Goal: Information Seeking & Learning: Find specific page/section

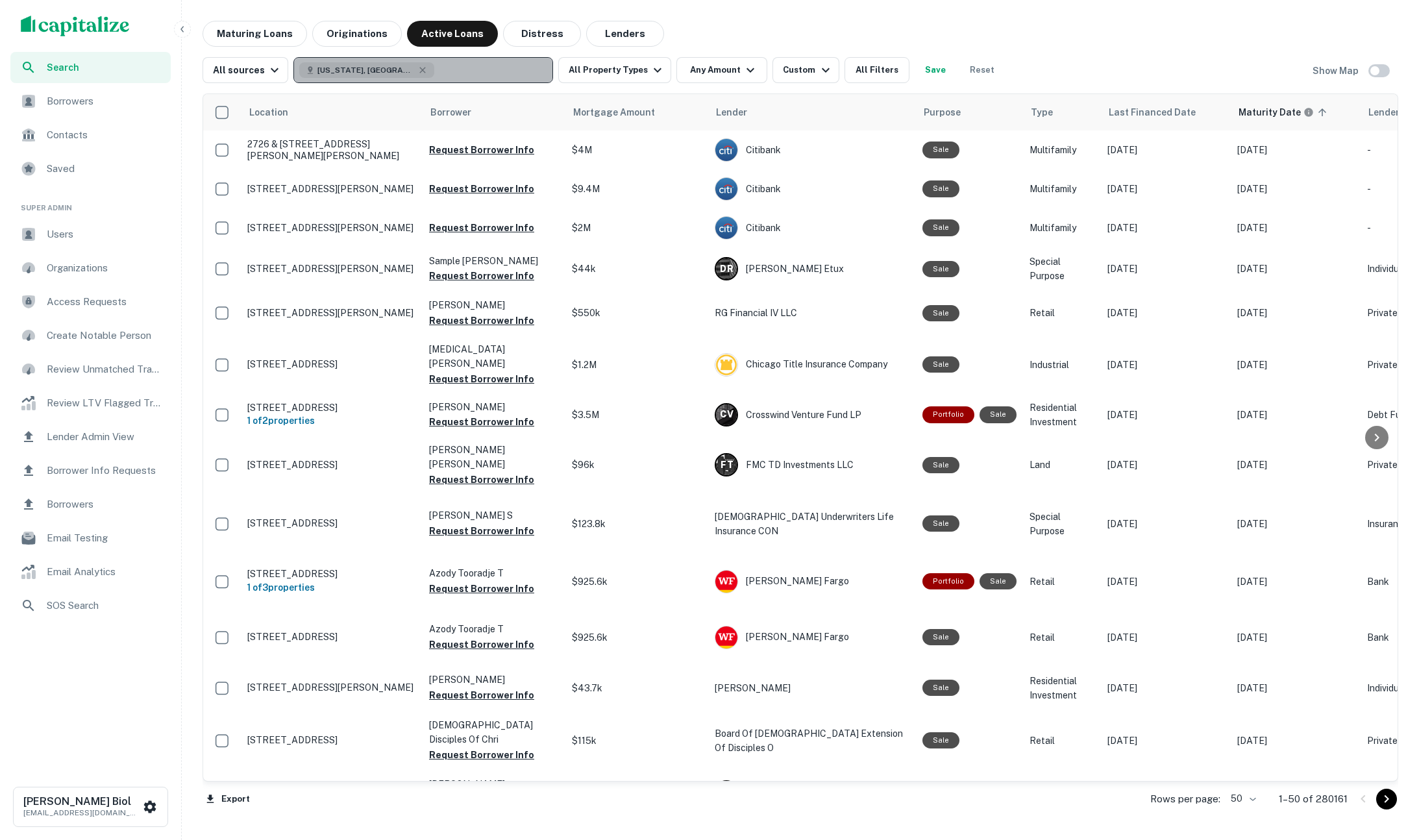
click at [417, 81] on button "[US_STATE], [GEOGRAPHIC_DATA]" at bounding box center [423, 70] width 260 height 26
click at [420, 72] on icon "button" at bounding box center [423, 70] width 6 height 6
click at [350, 74] on p "Enter addresses, locations or lender names" at bounding box center [410, 70] width 210 height 16
type input "******"
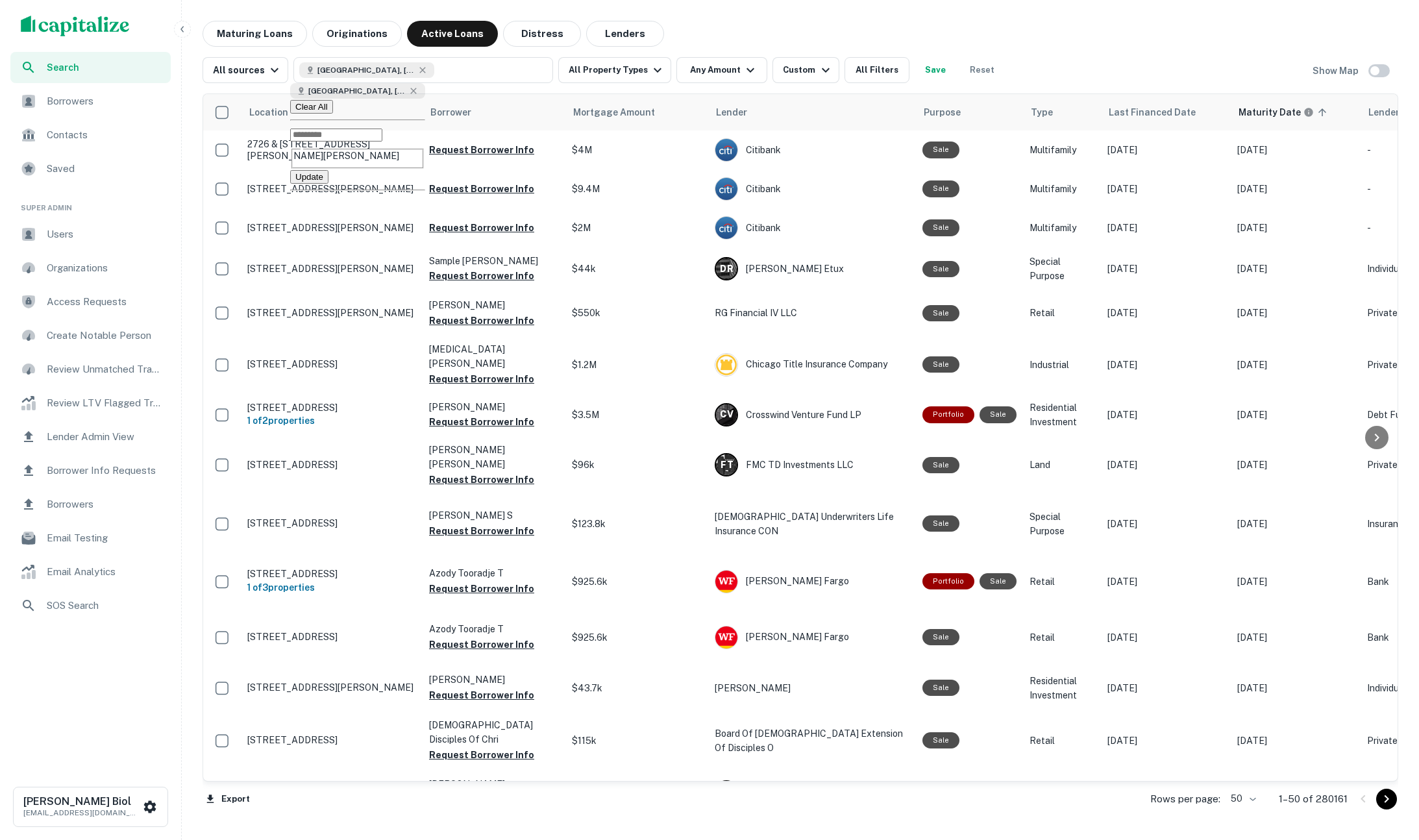
click at [329, 177] on button "Update" at bounding box center [309, 177] width 38 height 14
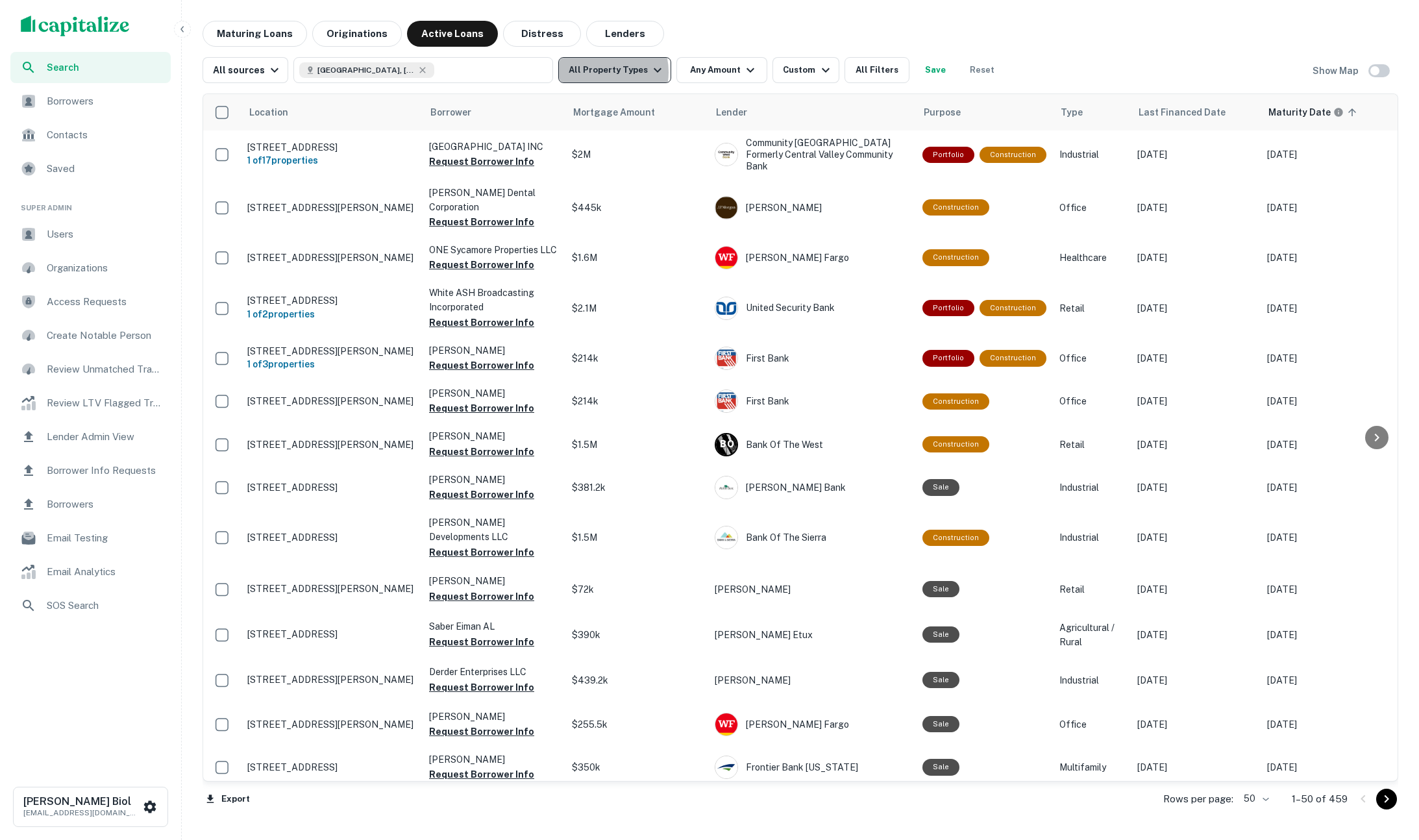
click at [597, 72] on button "All Property Types" at bounding box center [615, 70] width 113 height 26
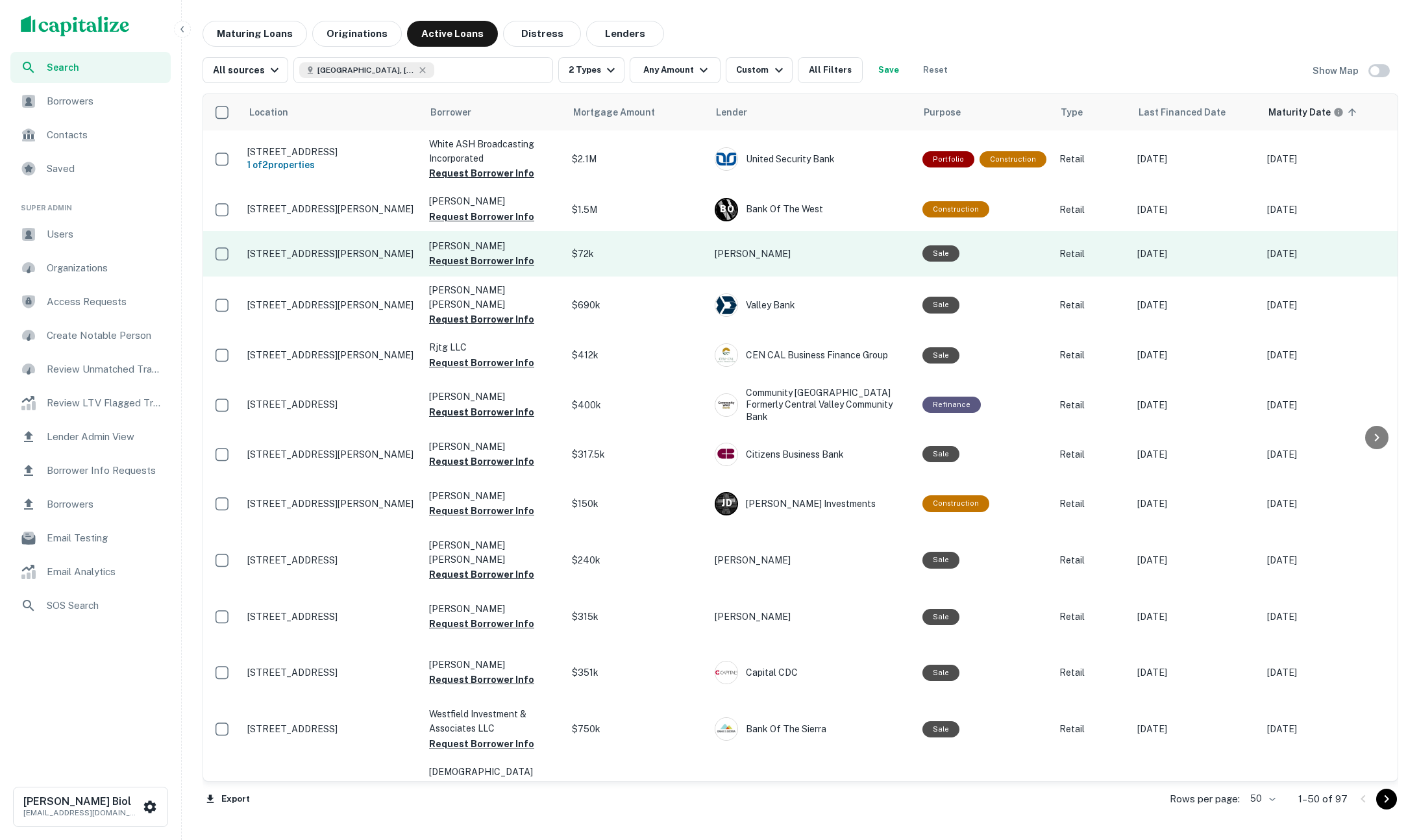
click at [353, 264] on td "[STREET_ADDRESS][PERSON_NAME]" at bounding box center [331, 253] width 182 height 45
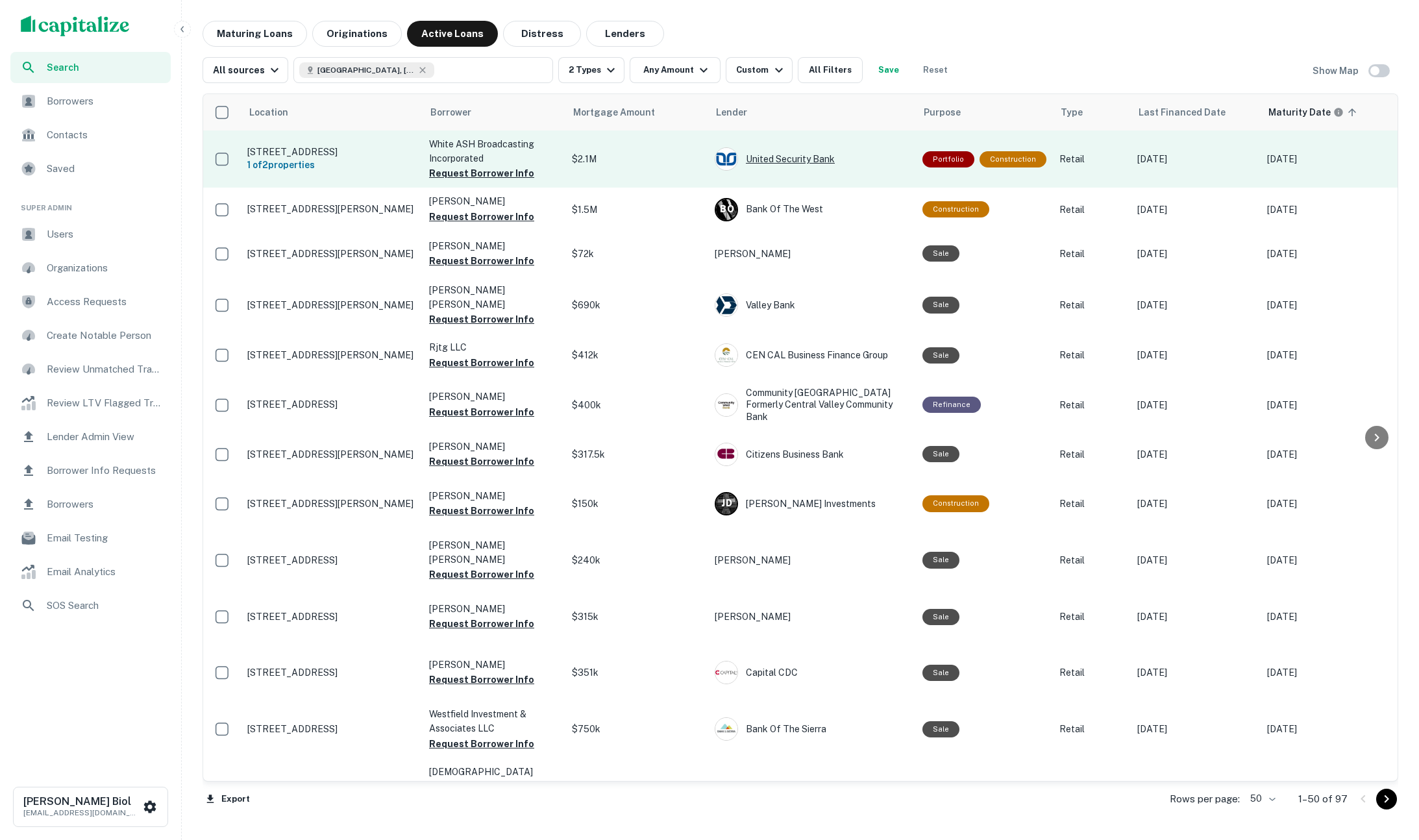
click at [774, 154] on div "United Security Bank" at bounding box center [812, 159] width 195 height 24
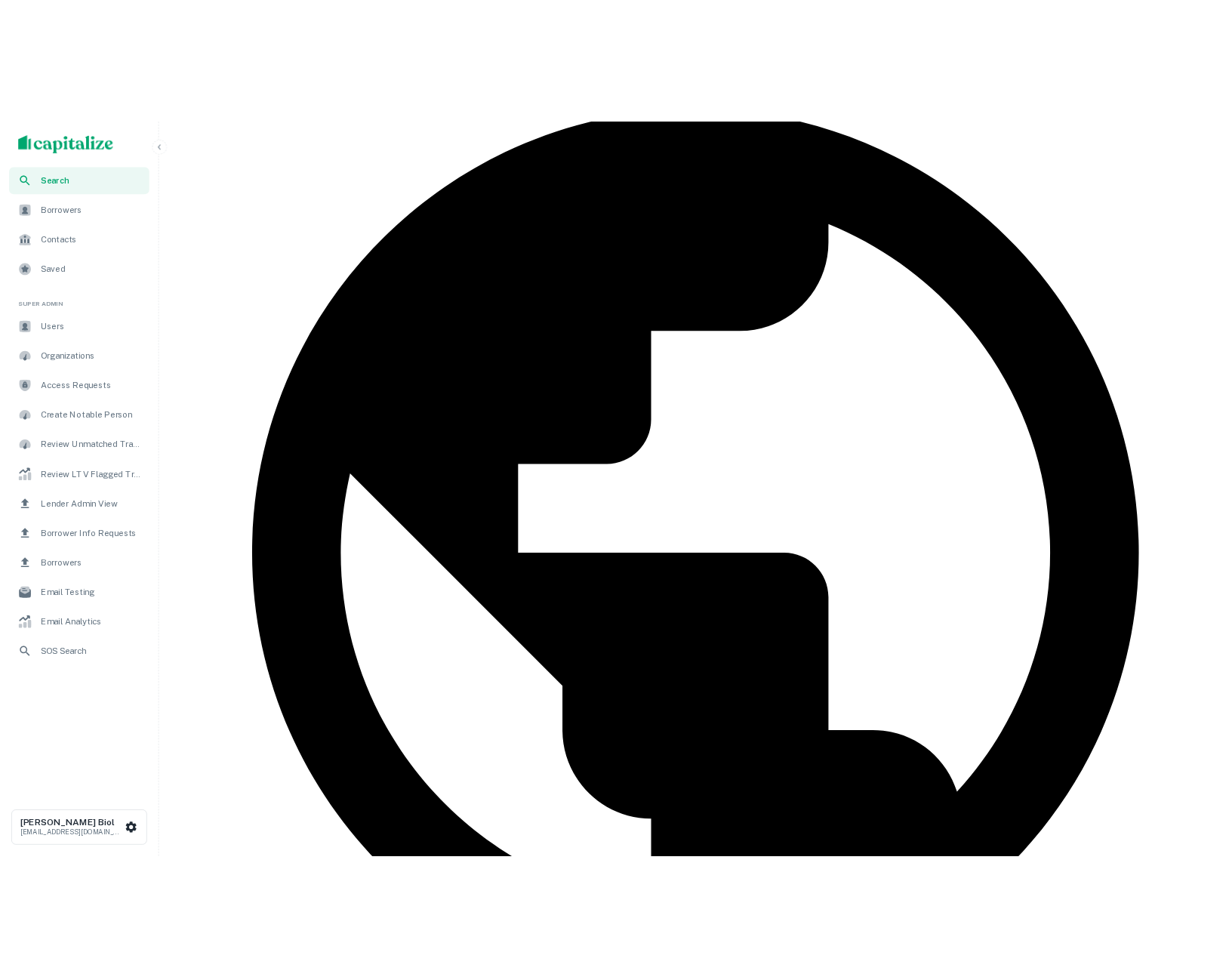
scroll to position [542, 0]
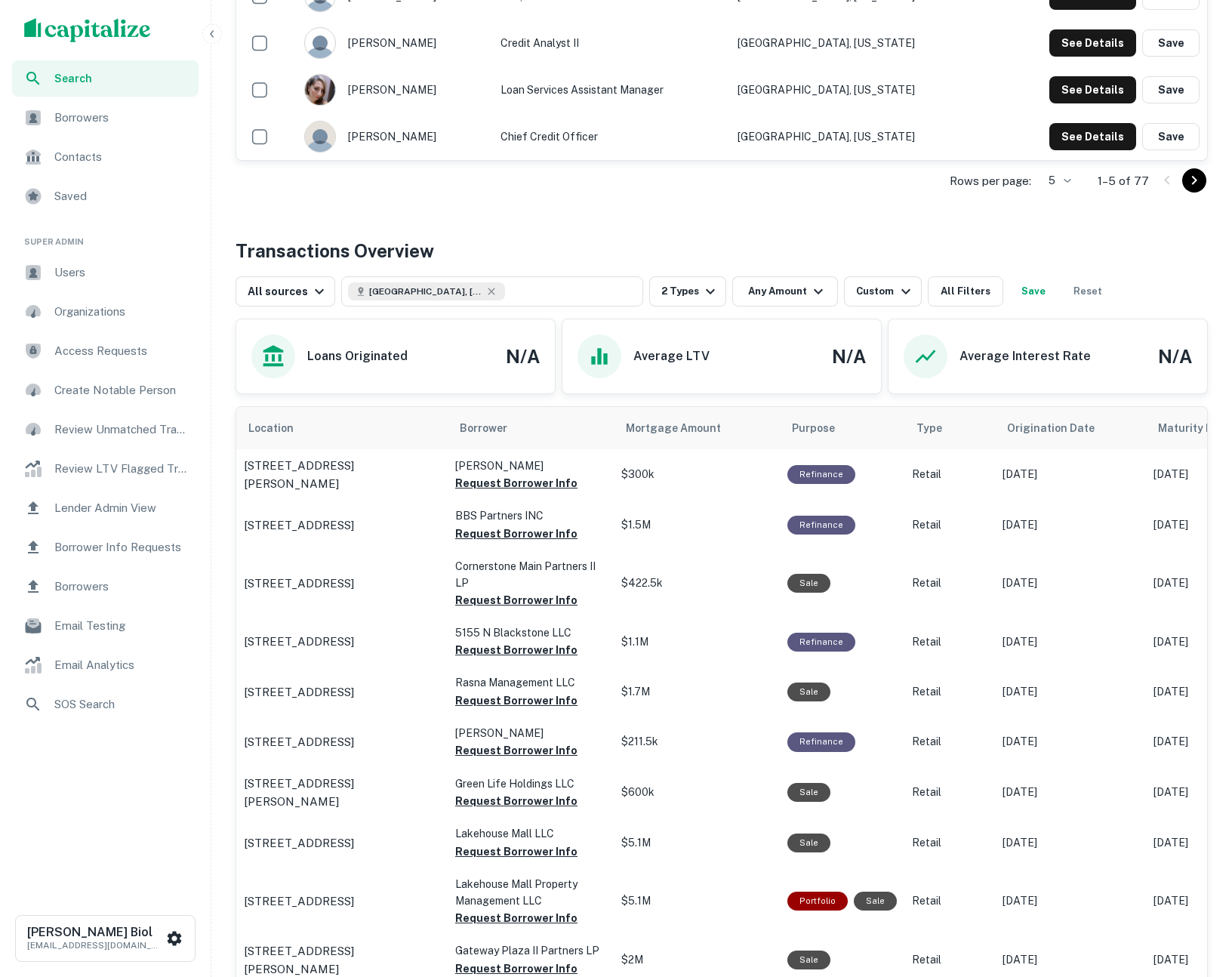
click at [771, 196] on div "Rows per page: 5 * 1–5 of 77" at bounding box center [722, 181] width 972 height 40
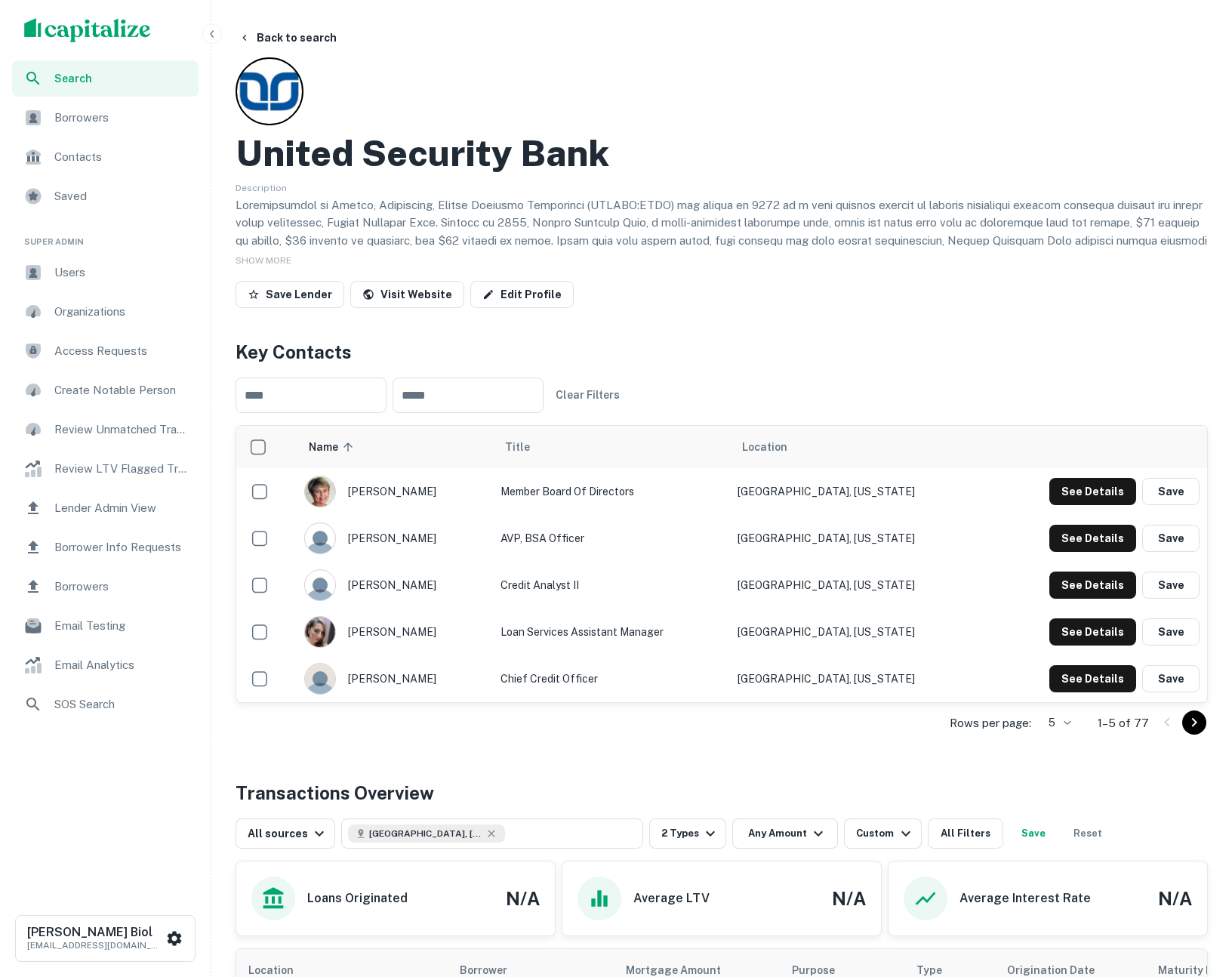
drag, startPoint x: 966, startPoint y: 314, endPoint x: 1040, endPoint y: 105, distance: 221.7
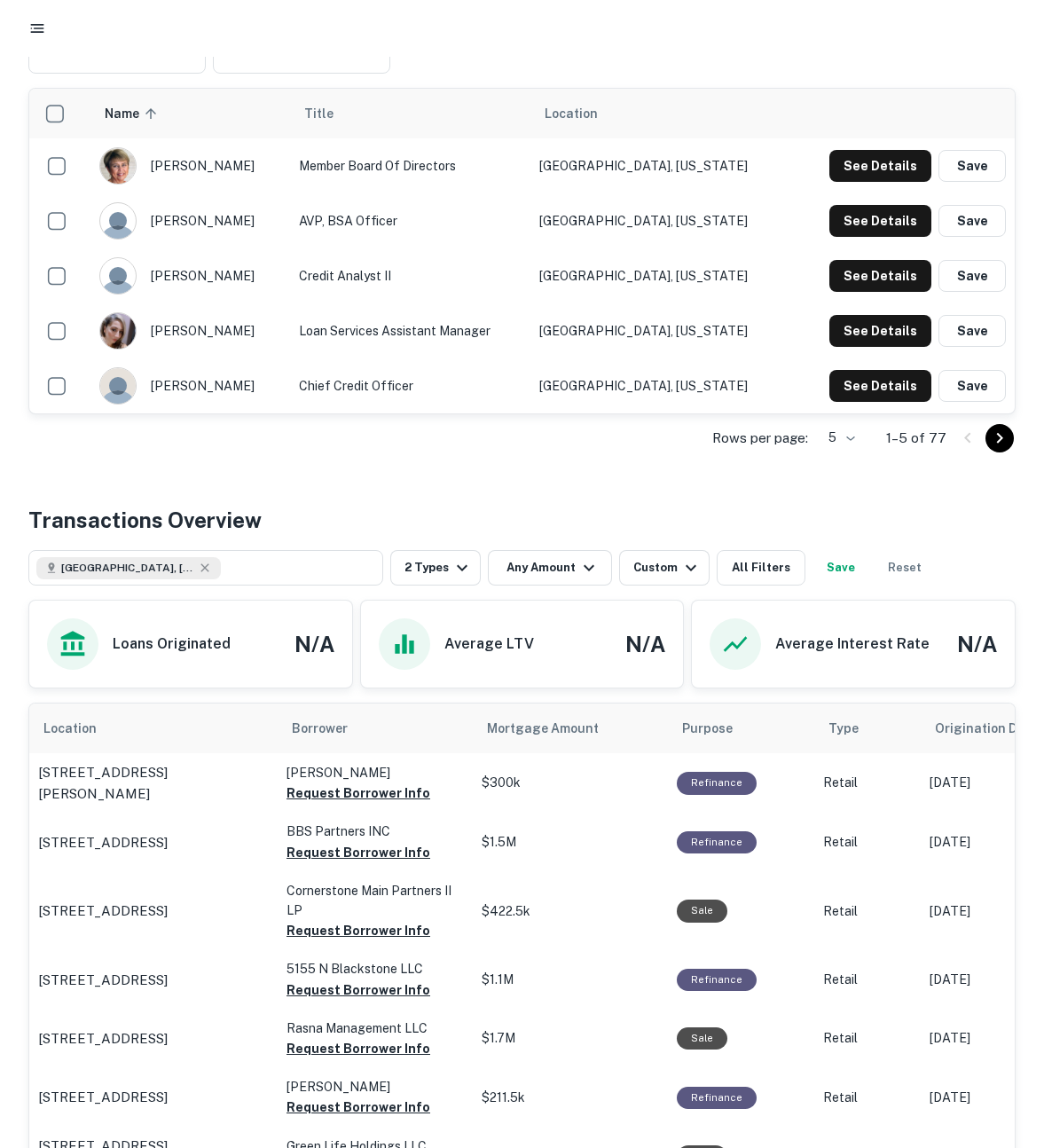
scroll to position [499, 0]
